Goal: Information Seeking & Learning: Get advice/opinions

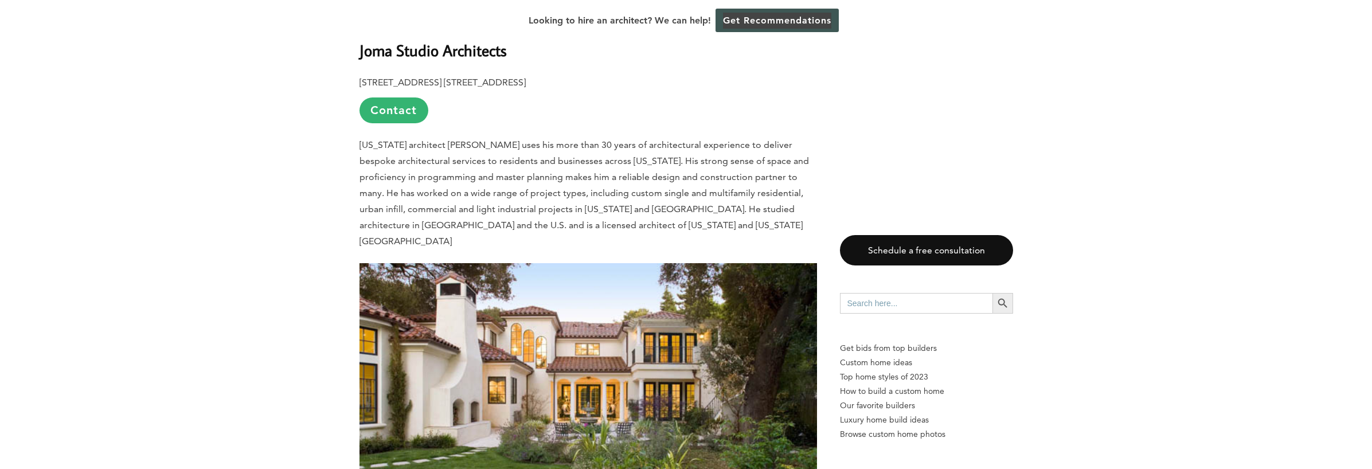
scroll to position [4590, 0]
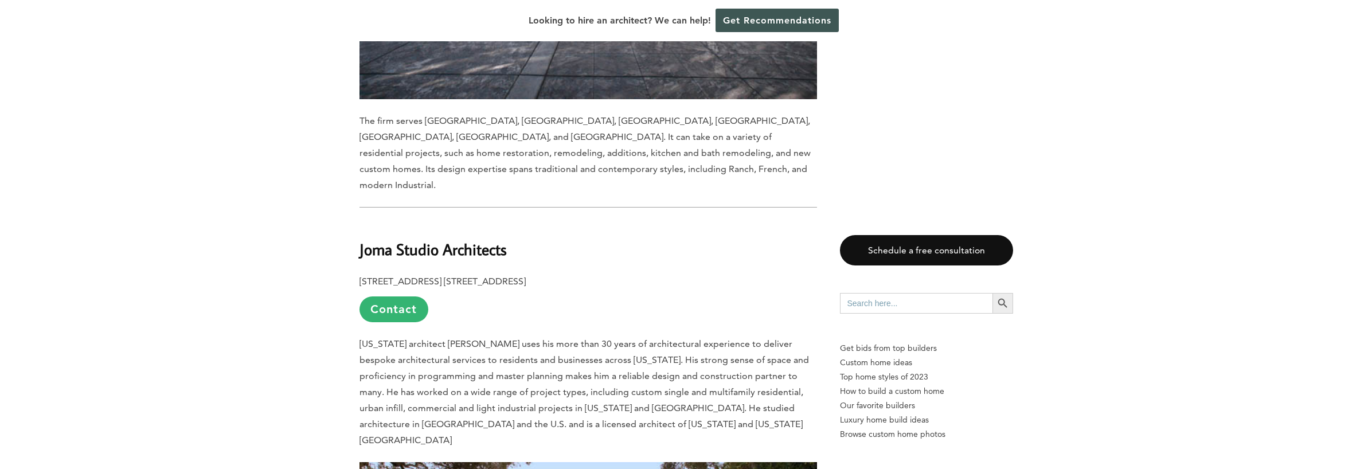
click at [399, 239] on b "Joma Studio Architects" at bounding box center [432, 249] width 147 height 20
copy div "Joma Studio Architects"
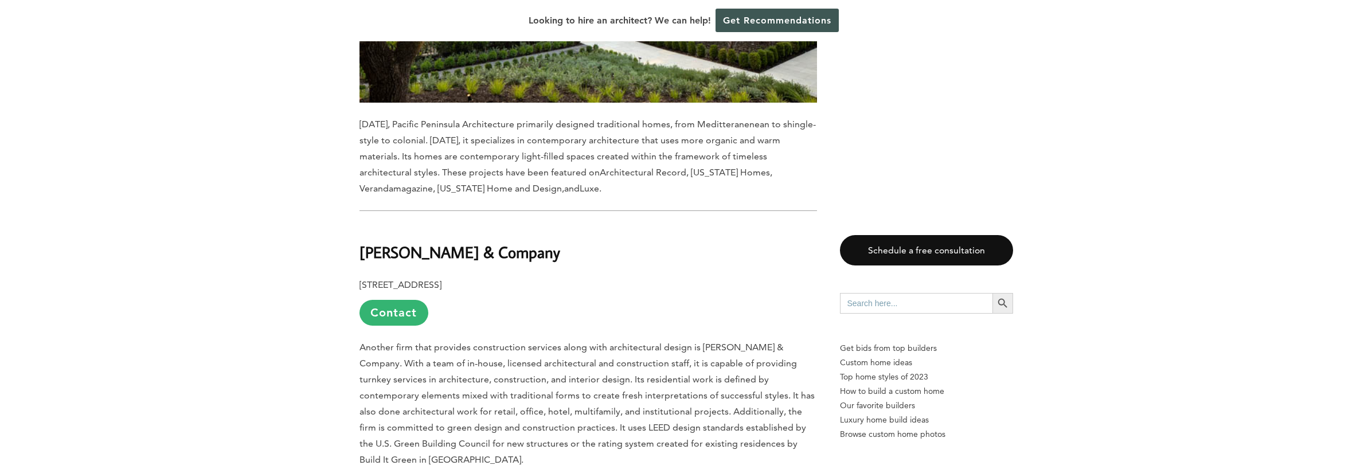
scroll to position [7158, 0]
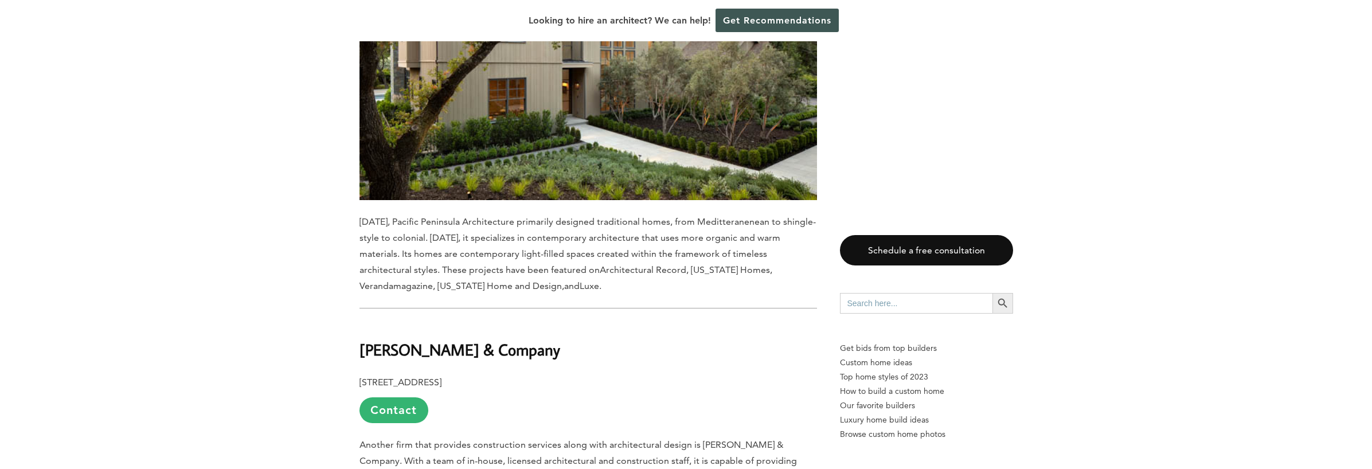
click at [496, 339] on b "[PERSON_NAME] & Company" at bounding box center [459, 349] width 201 height 20
copy div "[PERSON_NAME] & Company"
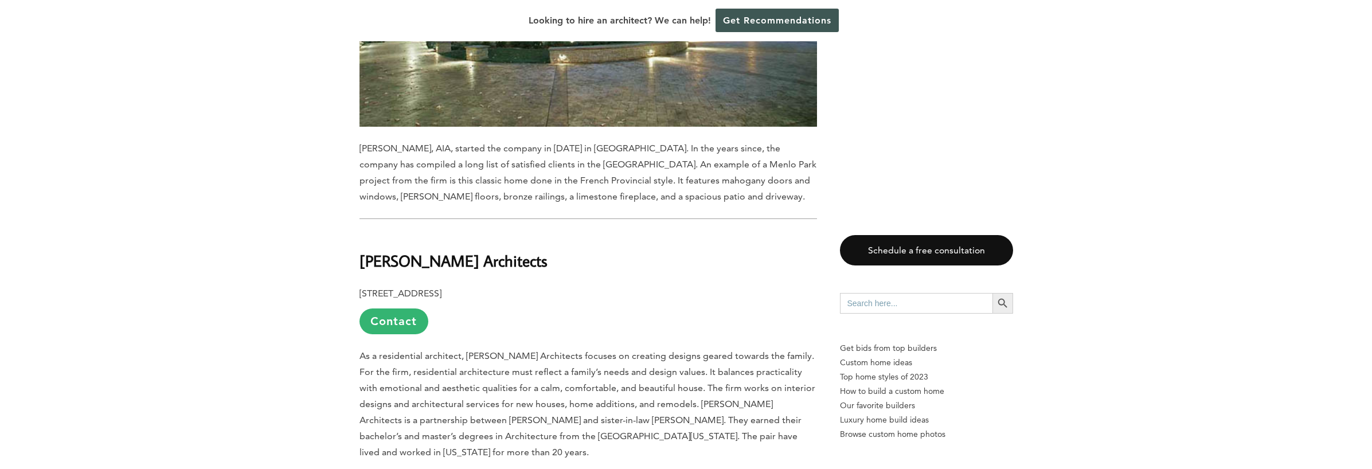
scroll to position [7873, 0]
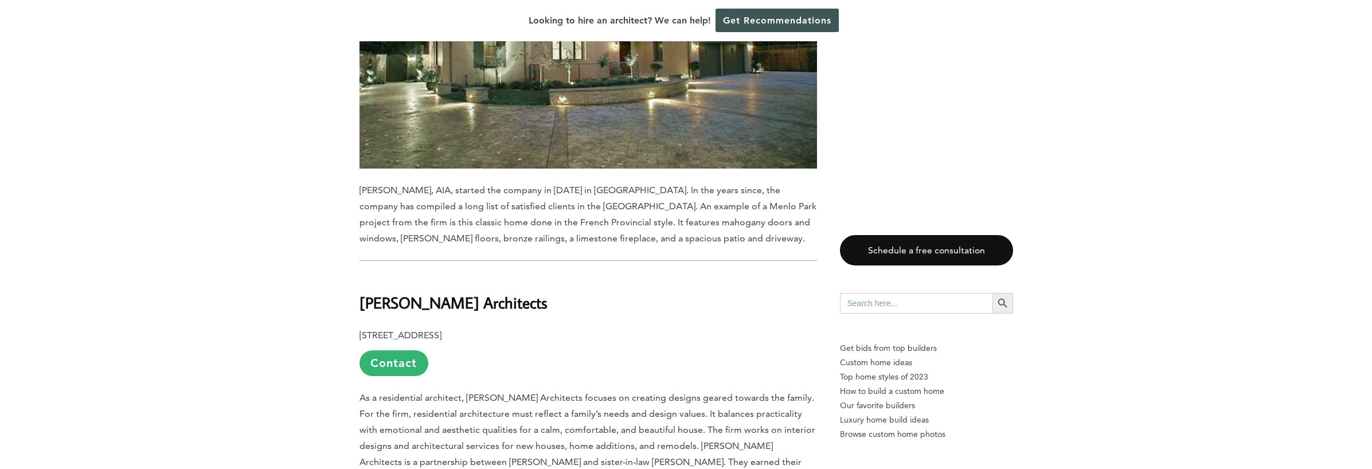
click at [437, 292] on b "[PERSON_NAME] Architects" at bounding box center [453, 302] width 188 height 20
copy div "[PERSON_NAME] Architects"
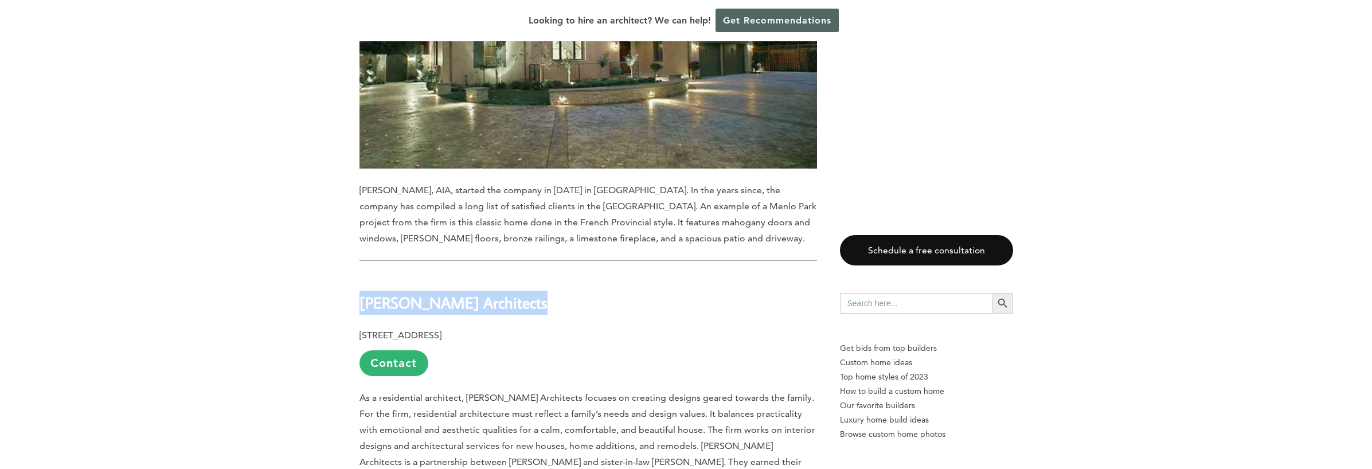
click at [794, 31] on link "Get Recommendations" at bounding box center [776, 20] width 123 height 23
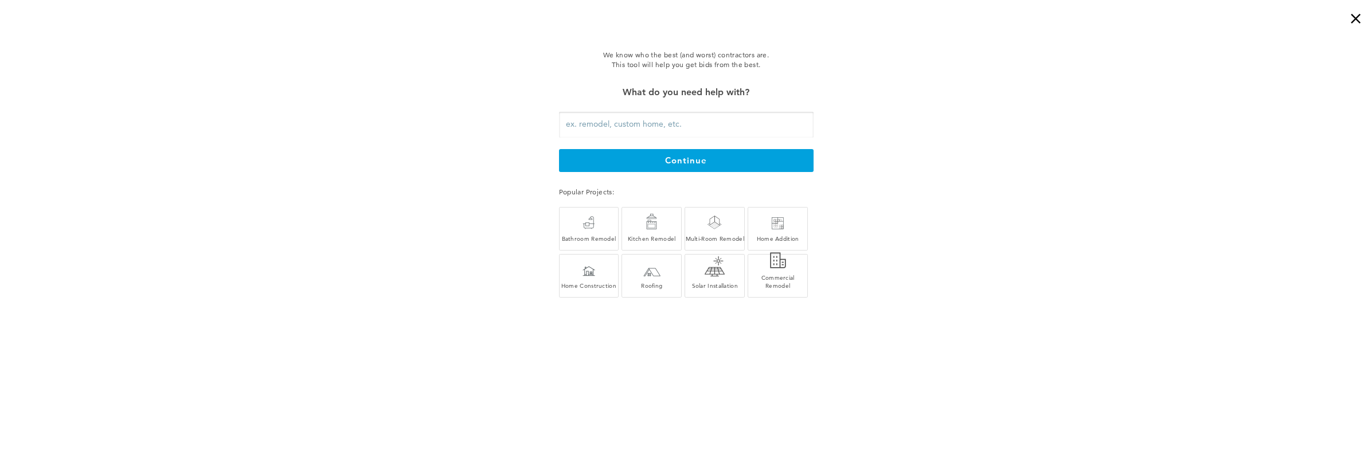
click at [598, 124] on input "text" at bounding box center [686, 125] width 254 height 26
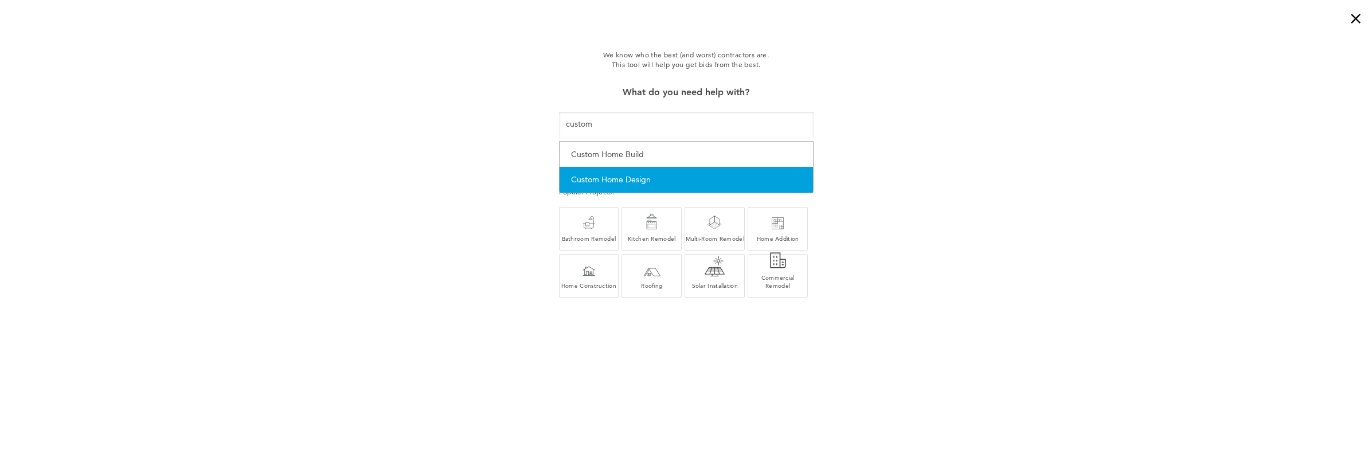
click at [622, 177] on div "Custom Home Design" at bounding box center [686, 180] width 230 height 14
type input "Custom Home Design"
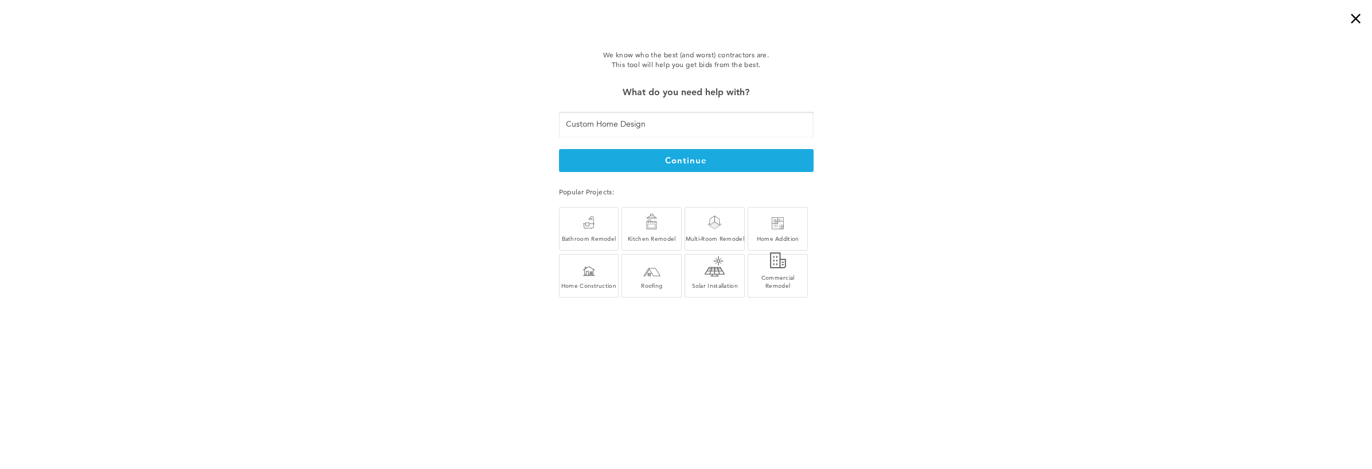
click at [728, 163] on button "continue" at bounding box center [686, 160] width 254 height 23
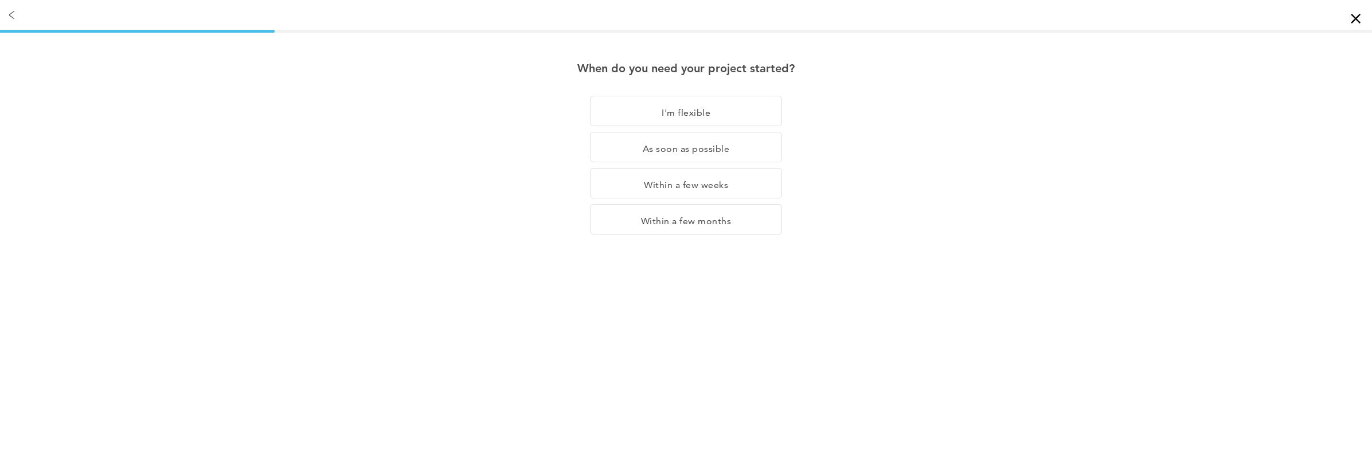
drag, startPoint x: 608, startPoint y: 116, endPoint x: 603, endPoint y: 128, distance: 12.6
click at [609, 117] on div "I'm flexible" at bounding box center [686, 111] width 192 height 30
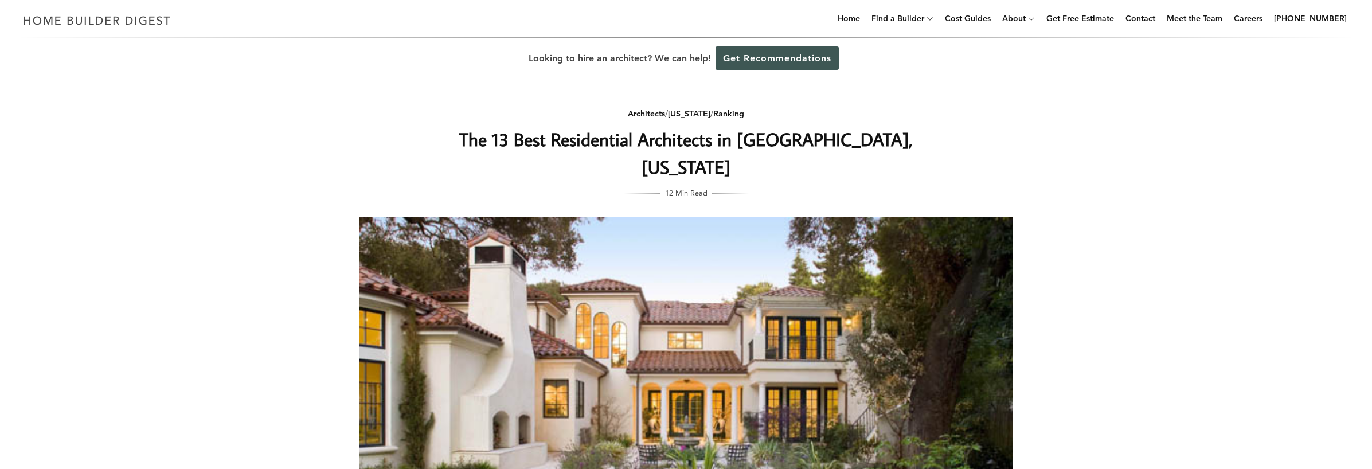
scroll to position [7, 0]
